Goal: Communication & Community: Answer question/provide support

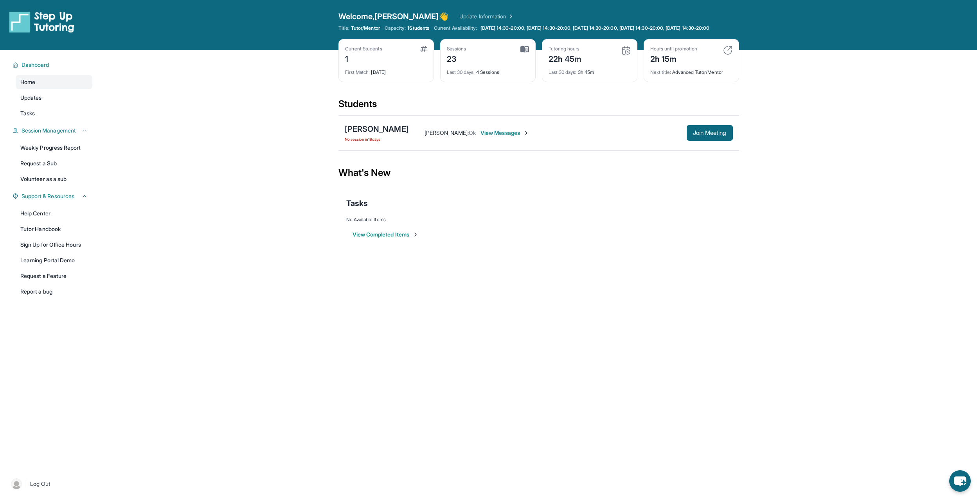
click at [512, 137] on span "View Messages" at bounding box center [504, 133] width 49 height 8
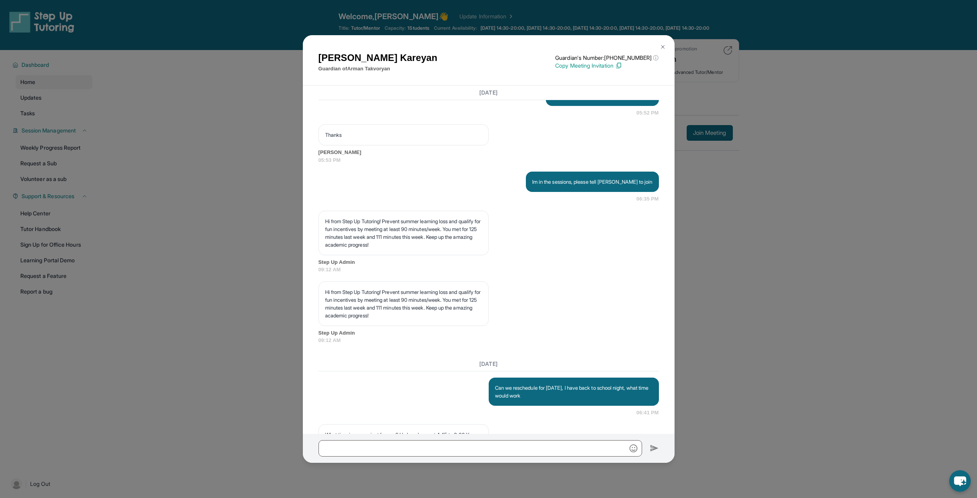
scroll to position [7857, 0]
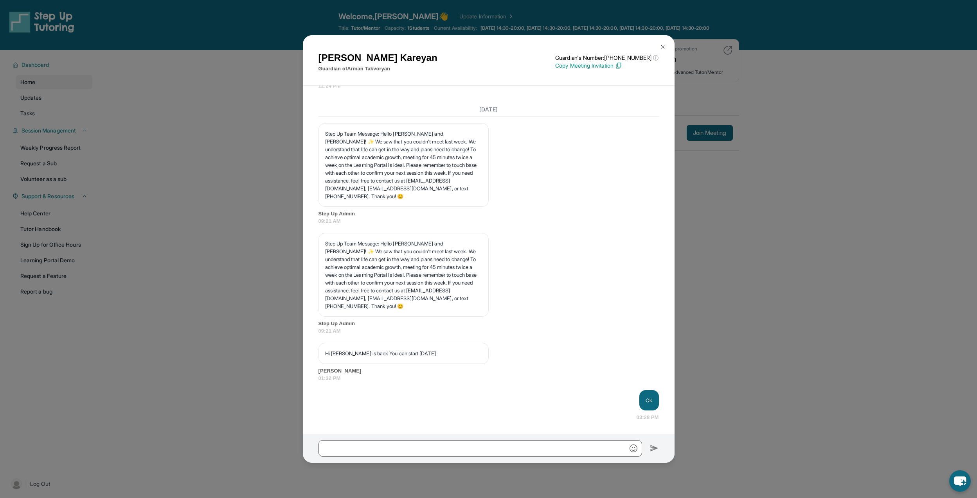
click at [532, 435] on div at bounding box center [489, 448] width 372 height 29
click at [535, 451] on input "text" at bounding box center [479, 448] width 323 height 16
click at [544, 455] on input "text" at bounding box center [479, 448] width 323 height 16
click at [537, 452] on input "text" at bounding box center [479, 448] width 323 height 16
type input "*"
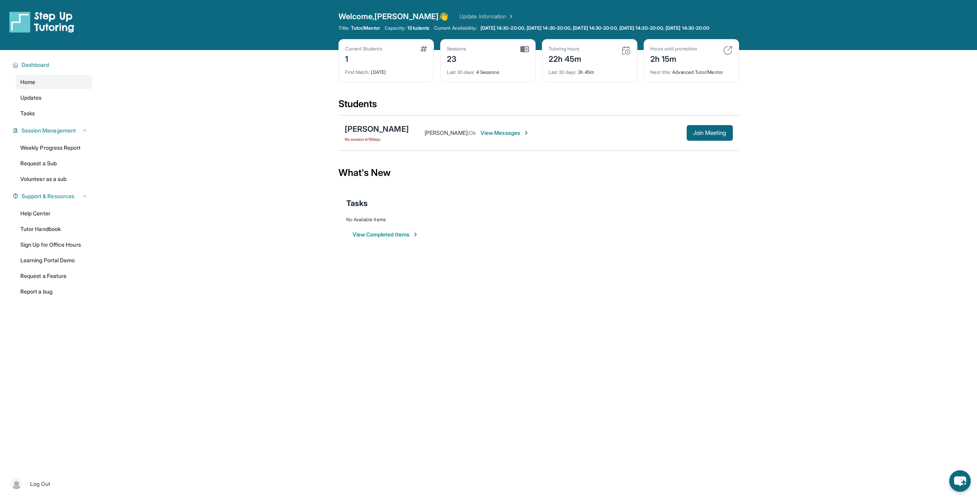
click at [500, 135] on div "[PERSON_NAME] : Ok View Messages Join Meeting" at bounding box center [571, 133] width 324 height 16
click at [510, 141] on div "[PERSON_NAME] : Ok View Messages Join Meeting" at bounding box center [571, 133] width 324 height 16
click at [497, 137] on span "View Messages" at bounding box center [504, 133] width 49 height 8
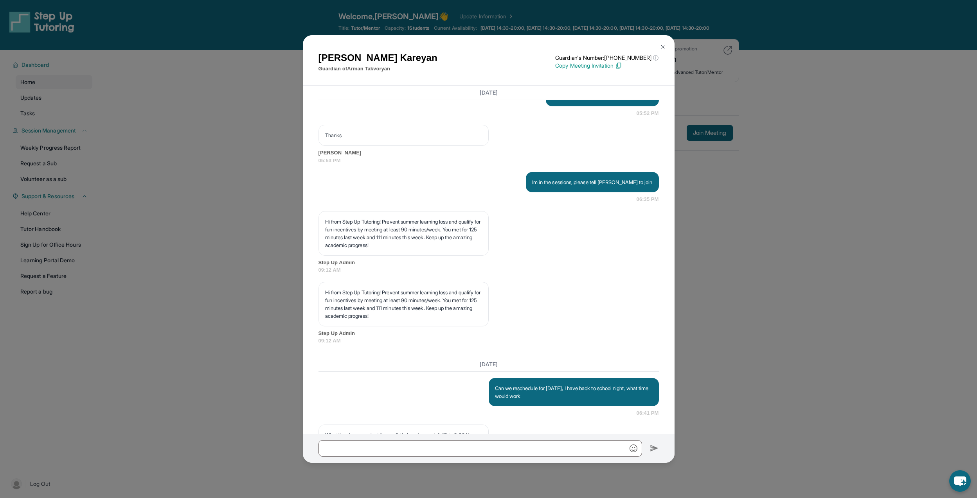
scroll to position [7857, 0]
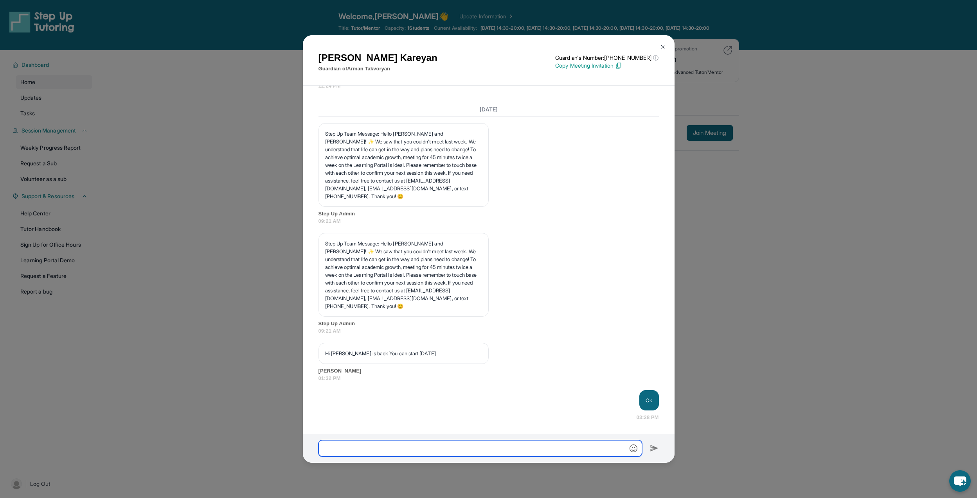
click at [412, 444] on input "text" at bounding box center [479, 448] width 323 height 16
type input "**********"
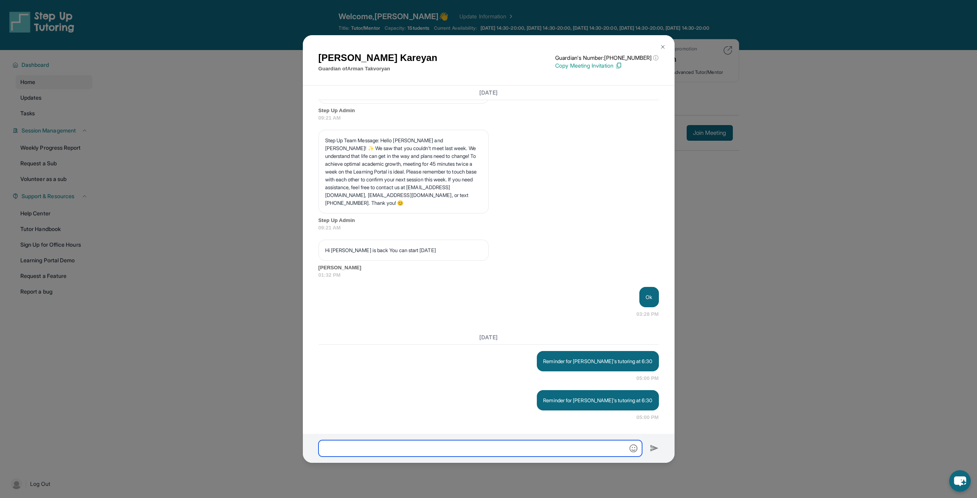
scroll to position [7960, 0]
click at [660, 42] on button at bounding box center [663, 47] width 16 height 16
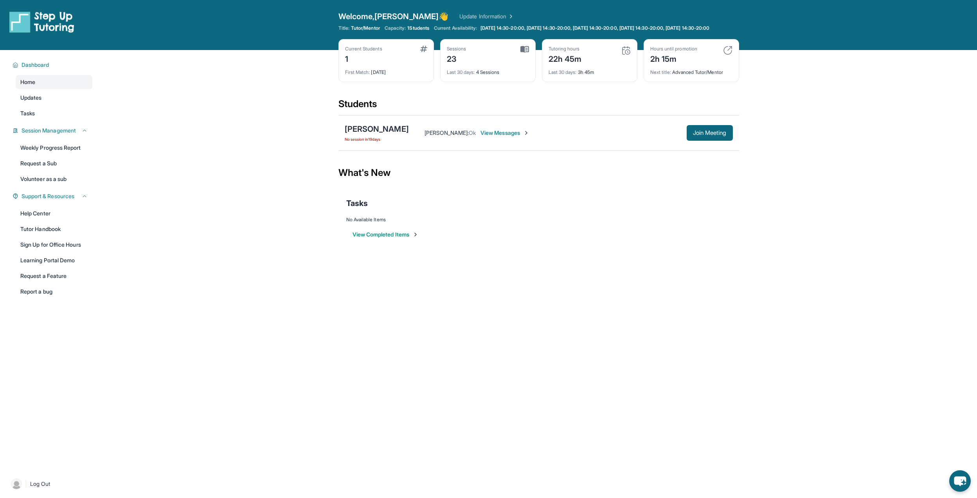
click at [730, 54] on img at bounding box center [727, 50] width 9 height 9
click at [725, 54] on img at bounding box center [727, 50] width 9 height 9
click at [732, 63] on div "Hours until promotion 2h 15m Next title : Advanced Tutor/Mentor" at bounding box center [690, 60] width 95 height 43
click at [731, 55] on img at bounding box center [727, 50] width 9 height 9
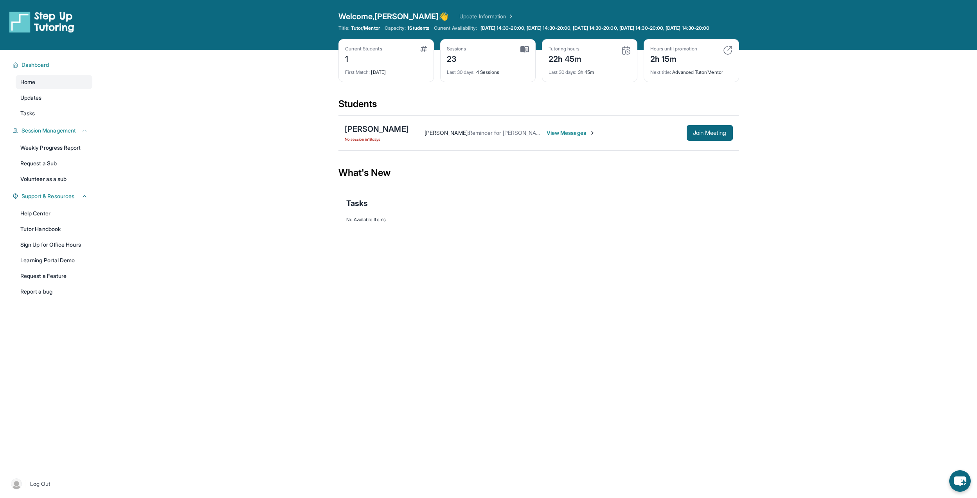
click at [728, 55] on img at bounding box center [727, 50] width 9 height 9
click at [847, 173] on main "Current Students 1 First Match : 2 months ago Sessions 23 Last 30 days : 4 Sess…" at bounding box center [538, 153] width 877 height 207
